Goal: Information Seeking & Learning: Find specific fact

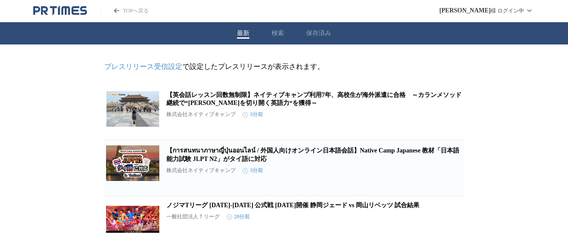
click at [272, 32] on button "検索" at bounding box center [278, 33] width 12 height 8
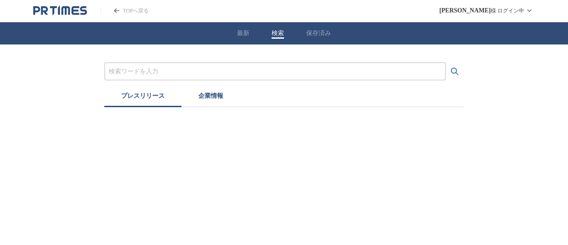
click at [178, 76] on input "プレスリリースおよび企業を検索する" at bounding box center [275, 72] width 333 height 10
paste input "トヨタモビリティサービス株式会社"
click at [446, 63] on button "検索する" at bounding box center [455, 72] width 18 height 18
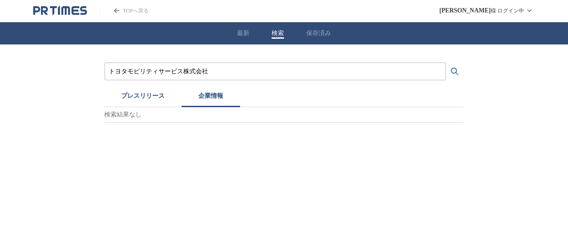
click at [217, 98] on button "企業情報" at bounding box center [211, 97] width 59 height 20
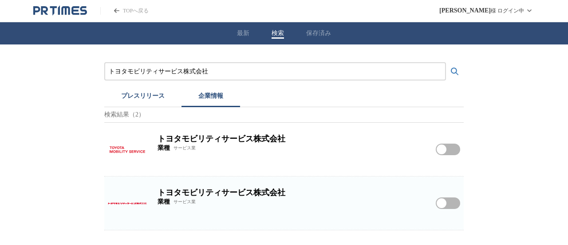
click at [120, 152] on img at bounding box center [127, 149] width 39 height 39
click at [122, 202] on img at bounding box center [127, 202] width 39 height 39
drag, startPoint x: 229, startPoint y: 67, endPoint x: 0, endPoint y: 37, distance: 231.4
click at [0, 38] on div "最新 検索 保存済み トヨタモビリティサービス株式会社 プレスリリース 企業情報 検索結果（2） トヨタモビリティサービス株式会社 業種 サービス業 トヨタモ…" at bounding box center [284, 126] width 568 height 208
paste input "富士フイルムビジネスエキスパート"
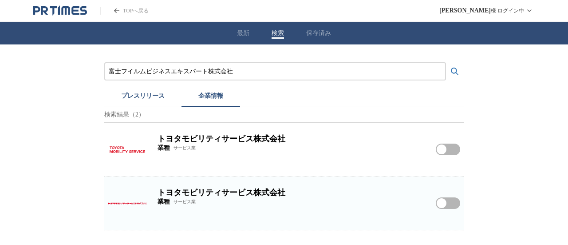
click at [446, 63] on button "検索する" at bounding box center [455, 72] width 18 height 18
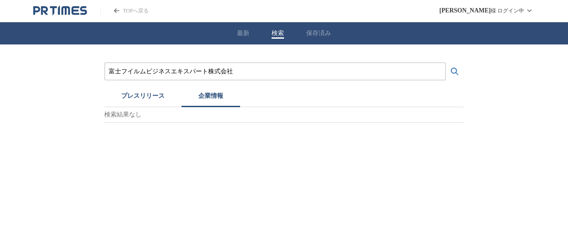
drag, startPoint x: 209, startPoint y: 70, endPoint x: 380, endPoint y: 63, distance: 171.5
click at [344, 75] on input "富士フイルムビジネスエキスパート株式会社" at bounding box center [275, 72] width 333 height 10
click at [446, 63] on button "検索する" at bounding box center [455, 72] width 18 height 18
click at [160, 94] on button "プレスリリース" at bounding box center [142, 97] width 77 height 20
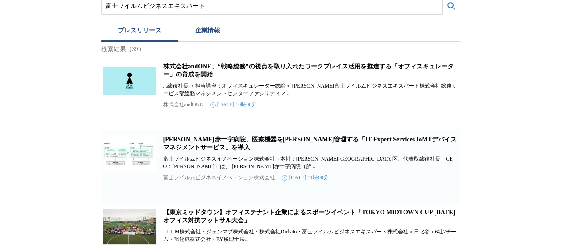
scroll to position [89, 0]
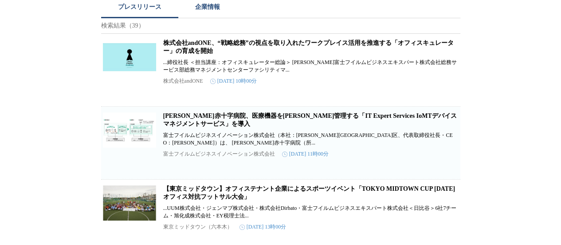
click at [245, 158] on p "富士フイルムビジネスイノベーション株式会社" at bounding box center [219, 154] width 112 height 8
click at [168, 158] on p "富士フイルムビジネスイノベーション株式会社" at bounding box center [219, 154] width 112 height 8
click at [187, 125] on link "[PERSON_NAME]赤十字病院、医療機器を[PERSON_NAME]管理する「IT Expert Services IoMTデバイスマネジメントサービス…" at bounding box center [310, 119] width 294 height 15
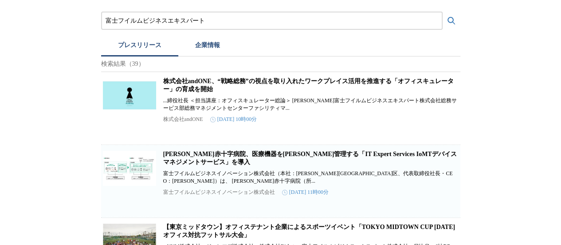
scroll to position [0, 0]
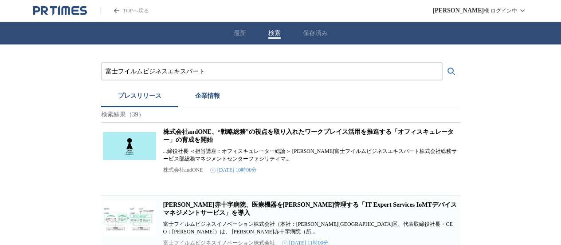
click at [186, 143] on link "株式会社andONE、“戦略総務”の視点を取り入れたワークプレイス活用を推進する「オフィスキュレーター」の育成を開始" at bounding box center [308, 135] width 291 height 15
drag, startPoint x: 212, startPoint y: 64, endPoint x: 10, endPoint y: 58, distance: 202.0
drag, startPoint x: 253, startPoint y: 73, endPoint x: 0, endPoint y: 49, distance: 254.2
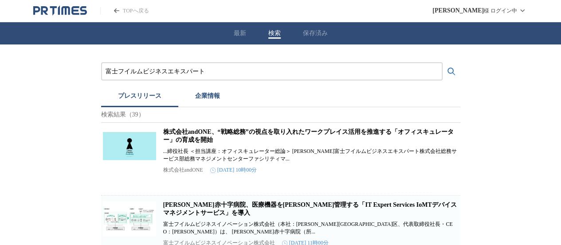
paste input "株式会社やまびこ"
click at [443, 63] on button "検索する" at bounding box center [452, 72] width 18 height 18
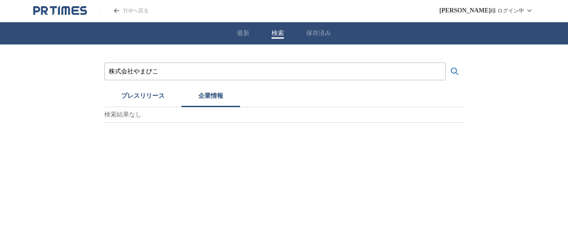
click at [226, 97] on button "企業情報" at bounding box center [211, 97] width 59 height 20
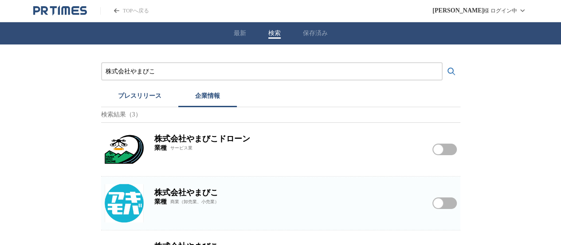
click at [130, 201] on img at bounding box center [124, 202] width 39 height 39
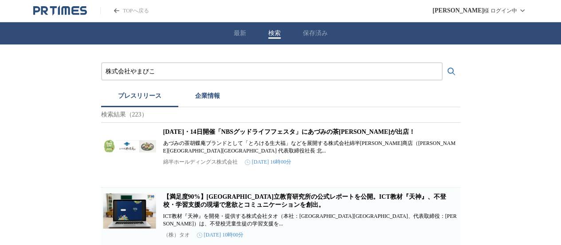
click at [143, 94] on button "プレスリリース" at bounding box center [139, 97] width 77 height 20
drag, startPoint x: 242, startPoint y: 67, endPoint x: 0, endPoint y: 28, distance: 245.5
paste input "カクコム"
click at [443, 63] on button "検索する" at bounding box center [452, 72] width 18 height 18
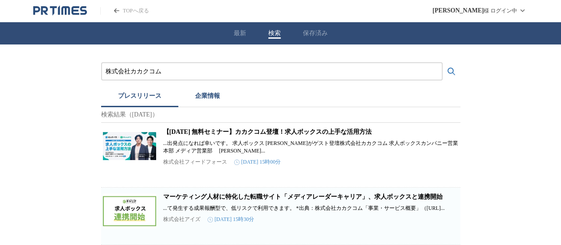
click at [216, 96] on button "企業情報" at bounding box center [207, 97] width 59 height 20
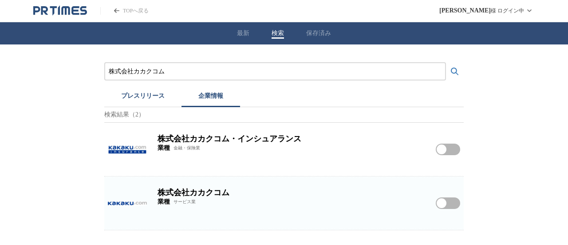
click at [117, 200] on img at bounding box center [127, 202] width 39 height 39
drag, startPoint x: 188, startPoint y: 72, endPoint x: 11, endPoint y: 66, distance: 177.6
click at [11, 66] on div "株式会社カカクコム プレスリリース 企業情報 検索結果（2） 株式会社カカクコム・インシュアランス 業種 金融・保険業 株式会社カカクコム・インシュアランスを…" at bounding box center [284, 137] width 568 height 186
paste input "[PERSON_NAME]"
click at [446, 63] on button "検索する" at bounding box center [455, 72] width 18 height 18
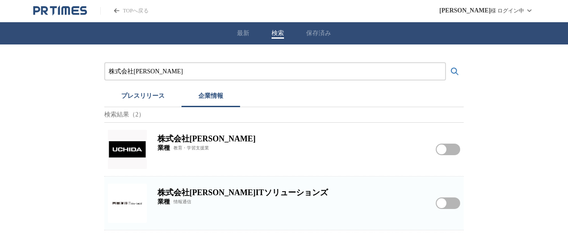
click at [132, 148] on img at bounding box center [127, 149] width 39 height 39
drag, startPoint x: 191, startPoint y: 74, endPoint x: 0, endPoint y: 34, distance: 194.9
click at [0, 48] on div "株式会社[PERSON_NAME] プレスリリース 企業情報 検索結果（2） 株式会社[PERSON_NAME] 業種 教育・学習支援業 株式会社[PERSO…" at bounding box center [284, 137] width 568 height 186
paste input "三井不動産ホテルマネジメント"
click at [446, 63] on button "検索する" at bounding box center [455, 72] width 18 height 18
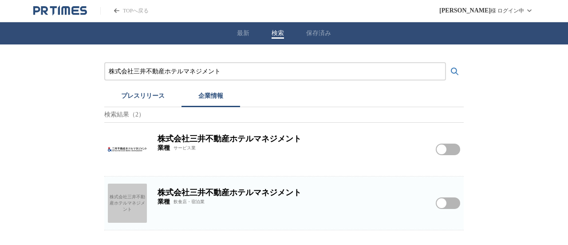
click at [133, 148] on img at bounding box center [127, 149] width 39 height 39
drag, startPoint x: 253, startPoint y: 79, endPoint x: 0, endPoint y: 72, distance: 253.1
click at [0, 72] on div "株式会社三井不動産ホテルマネジメント プレスリリース 企業情報 検索結果（2） 株式会社三井不動産ホテルマネジメント 業種 サービス業 株式会社三井不動産ホテ…" at bounding box center [284, 137] width 568 height 186
drag, startPoint x: 255, startPoint y: 73, endPoint x: 9, endPoint y: 69, distance: 245.9
click at [12, 75] on div "株式会社三井不動産ホテルマネジメント プレスリリース 企業情報 検索結果（2） 株式会社三井不動産ホテルマネジメント 業種 サービス業 株式会社三井不動産ホテ…" at bounding box center [284, 137] width 568 height 186
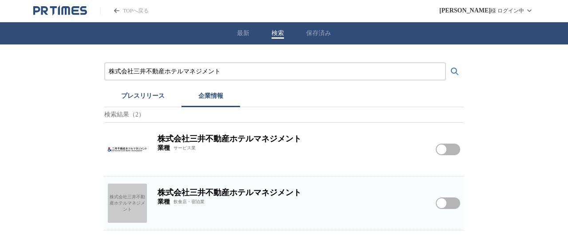
paste input "淳株式会社"
click at [446, 63] on button "検索する" at bounding box center [455, 72] width 18 height 18
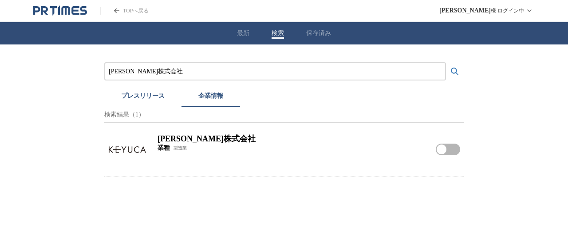
click at [143, 136] on img at bounding box center [127, 149] width 39 height 39
drag, startPoint x: 187, startPoint y: 71, endPoint x: 0, endPoint y: 59, distance: 187.2
click at [0, 64] on div "[PERSON_NAME]株式会社 プレスリリース 企業情報 検索結果（1） [PERSON_NAME]株式会社 業種 製造業 [PERSON_NAME]株式…" at bounding box center [284, 110] width 568 height 132
paste input "トラスト・ホテルズ＆リゾーツ"
type input "森トラスト・ホテルズ＆リゾーツ株式会社"
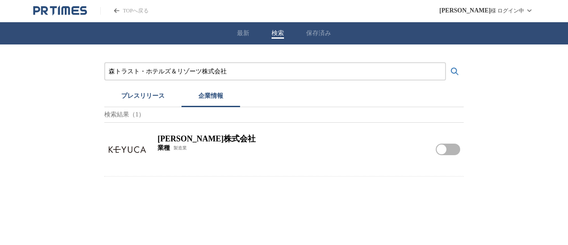
click at [446, 63] on button "検索する" at bounding box center [455, 72] width 18 height 18
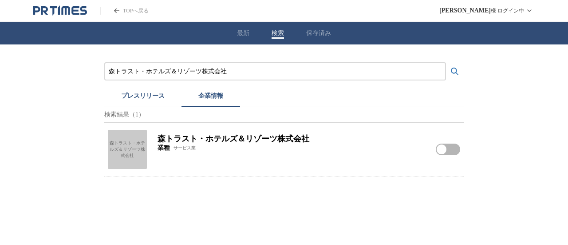
click at [254, 142] on h2 "森トラスト・ホテルズ＆リゾーツ株式会社" at bounding box center [292, 138] width 268 height 11
click at [122, 143] on div "森トラスト・ホテルズ＆リゾーツ株式会社" at bounding box center [127, 149] width 39 height 39
click at [158, 84] on div "森トラスト・ホテルズ＆リゾーツ株式会社 プレスリリース 企業情報 検索結果（1） 森トラスト・ホテルズ＆リゾーツ株式会社 森トラスト・ホテルズ＆リゾーツ株式会…" at bounding box center [284, 119] width 360 height 114
click at [152, 97] on button "プレスリリース" at bounding box center [142, 97] width 77 height 20
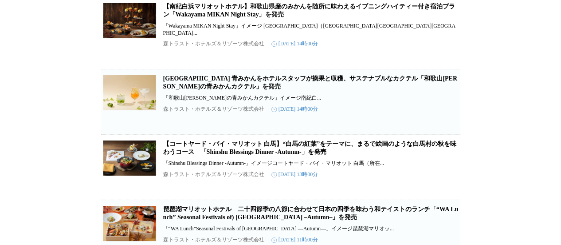
scroll to position [1543, 0]
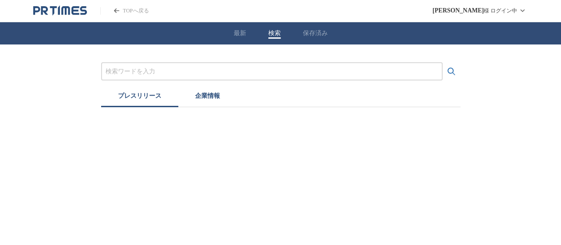
click at [279, 36] on button "検索" at bounding box center [275, 33] width 12 height 8
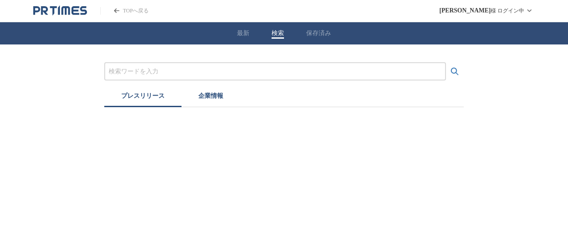
click at [248, 70] on input "プレスリリースおよび企業を検索する" at bounding box center [275, 72] width 333 height 10
drag, startPoint x: 245, startPoint y: 70, endPoint x: 158, endPoint y: 58, distance: 87.8
click at [176, 58] on div "プレスリリース 企業情報" at bounding box center [284, 75] width 568 height 63
paste input "イトキン株式会社"
click at [446, 63] on button "検索する" at bounding box center [455, 72] width 18 height 18
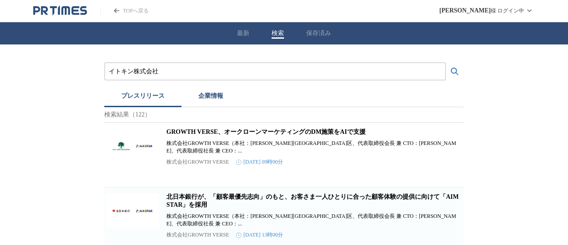
click at [199, 96] on button "企業情報" at bounding box center [211, 97] width 59 height 20
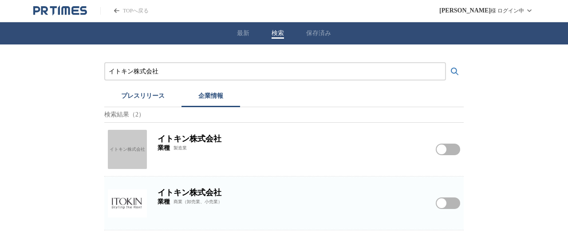
click at [132, 197] on img at bounding box center [127, 202] width 39 height 39
drag, startPoint x: 234, startPoint y: 73, endPoint x: 0, endPoint y: 59, distance: 234.8
click at [0, 59] on div "イトキン株式会社 プレスリリース 企業情報 検索結果（2） イトキン株式会社 イトキン株式会社 業種 製造業 イトキン株式会社をフォローする イトキン株式会社…" at bounding box center [284, 137] width 568 height 186
paste input "株式会社バロックジャパンリミテッド"
click at [446, 63] on button "検索する" at bounding box center [455, 72] width 18 height 18
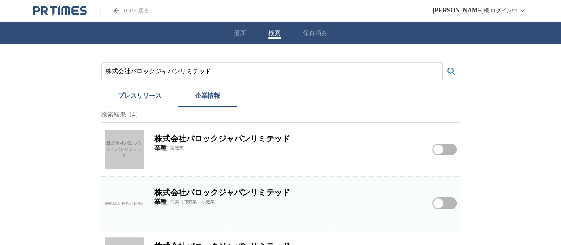
click at [127, 151] on div "株式会社バロックジャパンリミテッド" at bounding box center [124, 149] width 39 height 39
click at [127, 198] on img at bounding box center [124, 202] width 39 height 39
drag, startPoint x: 241, startPoint y: 68, endPoint x: 12, endPoint y: 21, distance: 233.7
click at [0, 54] on div "株式会社バロックジャパンリミテッド プレスリリース 企業情報 検索結果（4） 株式会社バロックジャパンリミテッド 株式会社バロックジャパンリミテッド 業種 製…" at bounding box center [280, 190] width 561 height 293
paste input "ルフパートナー"
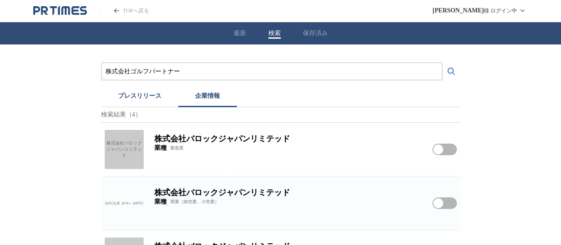
click at [443, 63] on button "検索する" at bounding box center [452, 72] width 18 height 18
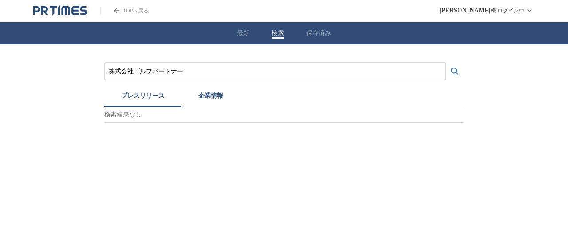
click at [135, 94] on button "プレスリリース" at bounding box center [142, 97] width 77 height 20
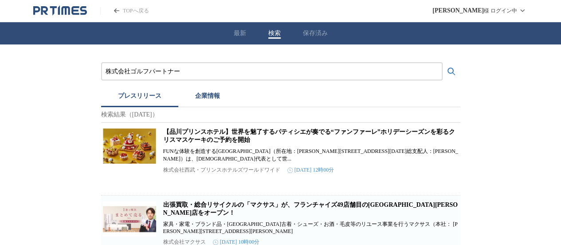
drag, startPoint x: 127, startPoint y: 67, endPoint x: 0, endPoint y: 15, distance: 137.5
click at [443, 63] on button "検索する" at bounding box center [452, 72] width 18 height 18
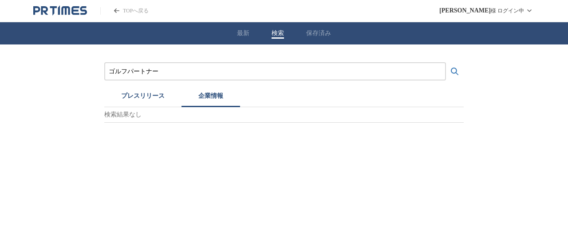
click at [221, 95] on button "企業情報" at bounding box center [211, 97] width 59 height 20
drag, startPoint x: 251, startPoint y: 74, endPoint x: 0, endPoint y: 46, distance: 252.8
click at [0, 51] on div "ゴルフパートナー プレスリリース 企業情報 検索結果なし" at bounding box center [284, 83] width 568 height 78
paste input "株式会社パワーステーション"
click at [446, 63] on button "検索する" at bounding box center [455, 72] width 18 height 18
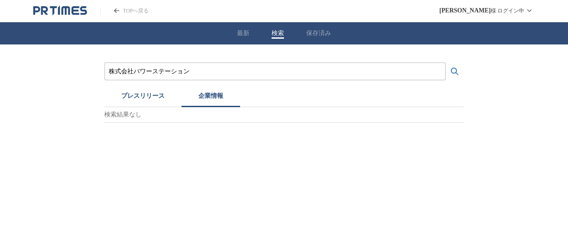
click at [145, 98] on button "プレスリリース" at bounding box center [142, 97] width 77 height 20
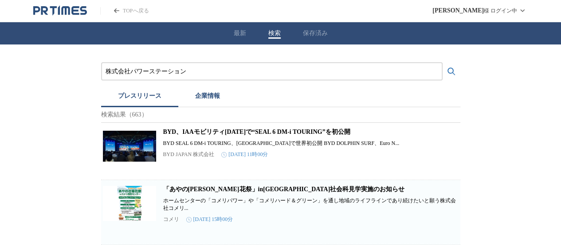
drag, startPoint x: 161, startPoint y: 65, endPoint x: 7, endPoint y: 54, distance: 154.0
drag, startPoint x: 254, startPoint y: 73, endPoint x: 41, endPoint y: 69, distance: 213.1
paste input "際コーポレーション株式会社"
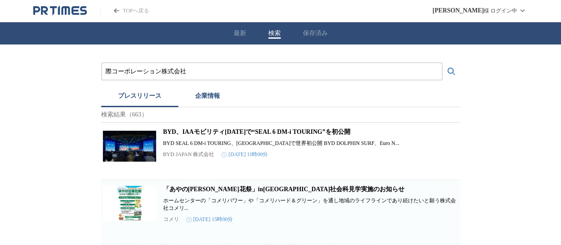
click at [443, 63] on button "検索する" at bounding box center [452, 72] width 18 height 18
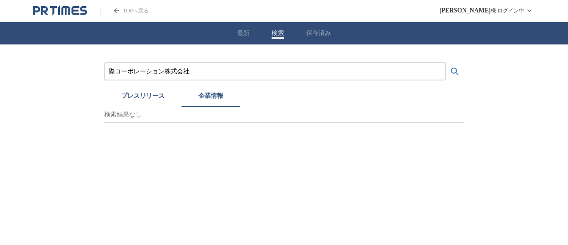
click at [207, 99] on button "企業情報" at bounding box center [211, 97] width 59 height 20
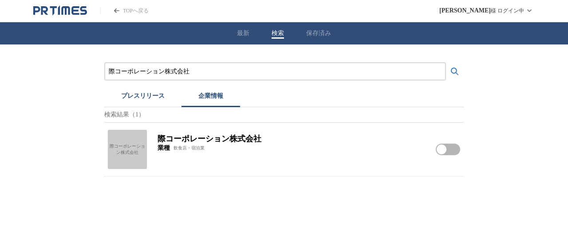
click at [103, 147] on div "際コーポレーション株式会社 プレスリリース 企業情報 検索結果（1） 際コーポレーション株式会社 際コーポレーション株式会社 業種 飲食店・宿泊業 際コーポレ…" at bounding box center [284, 110] width 568 height 132
click at [140, 149] on div "際コーポレーション株式会社" at bounding box center [127, 149] width 39 height 39
drag, startPoint x: 200, startPoint y: 69, endPoint x: 0, endPoint y: 14, distance: 207.1
click at [0, 44] on div "際コーポレーション株式会社 プレスリリース 企業情報 検索結果（1） 際コーポレーション株式会社 際コーポレーション株式会社 業種 飲食店・宿泊業 際コーポレ…" at bounding box center [284, 110] width 568 height 132
paste input "りそなビジネスサービス"
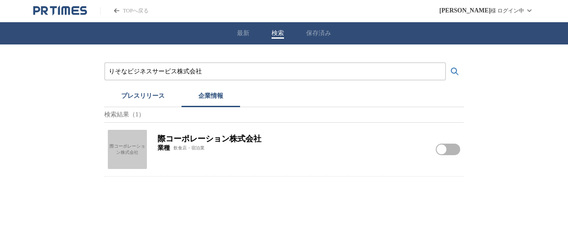
type input "りそなビジネスサービス株式会社"
click at [446, 63] on button "検索する" at bounding box center [455, 72] width 18 height 18
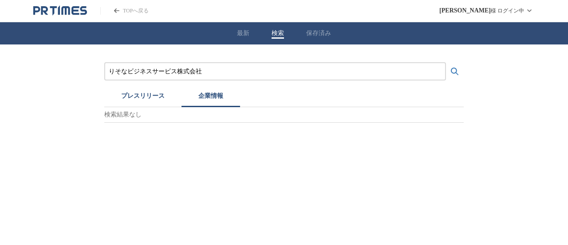
click at [124, 96] on button "プレスリリース" at bounding box center [142, 97] width 77 height 20
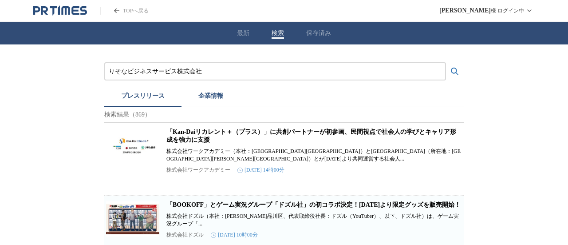
click at [194, 94] on button "企業情報" at bounding box center [211, 97] width 59 height 20
